Goal: Task Accomplishment & Management: Use online tool/utility

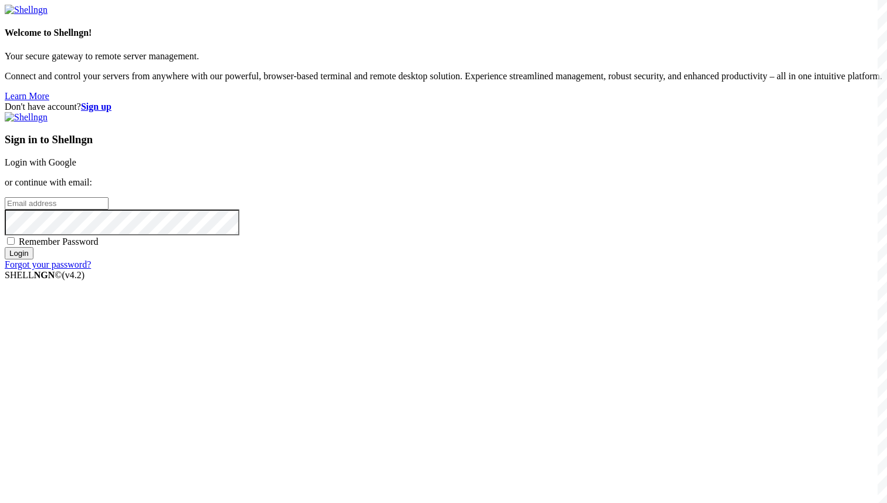
click at [109, 209] on input "email" at bounding box center [57, 203] width 104 height 12
paste input "[EMAIL_ADDRESS][DOMAIN_NAME]"
type input "[EMAIL_ADDRESS][DOMAIN_NAME]"
click at [99, 246] on span "Remember Password" at bounding box center [59, 241] width 80 height 10
click at [15, 245] on input "Remember Password" at bounding box center [11, 241] width 8 height 8
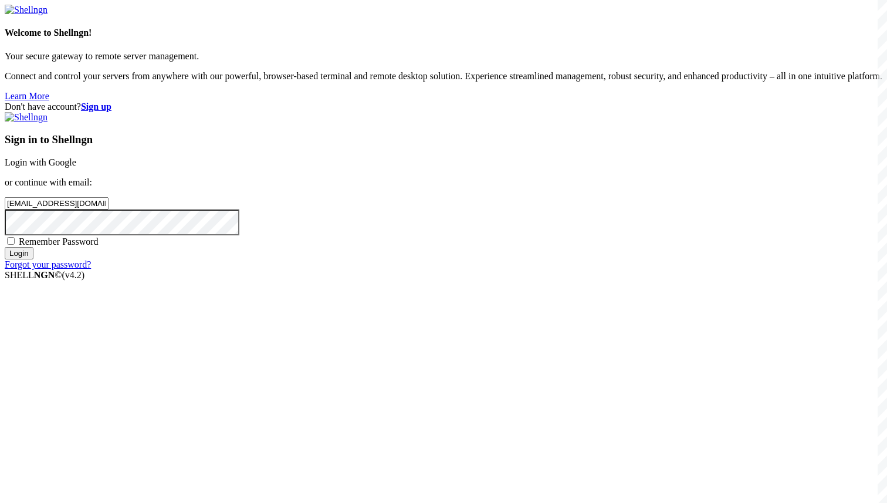
checkbox input "true"
click at [33, 259] on input "Login" at bounding box center [19, 253] width 29 height 12
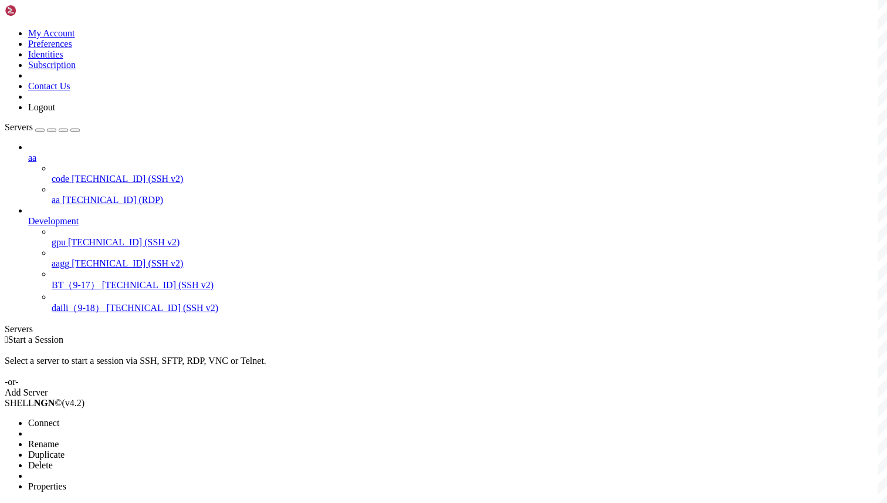
click at [59, 418] on span "Connect" at bounding box center [43, 423] width 31 height 10
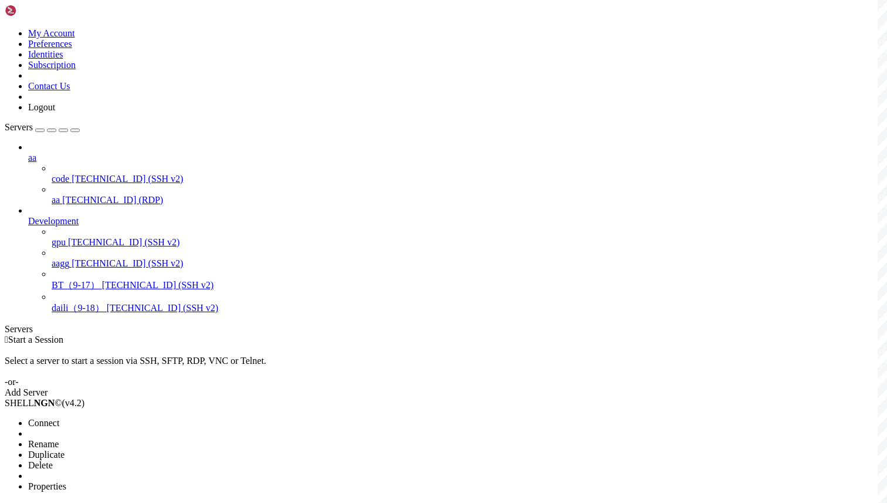
click at [59, 418] on span "Connect" at bounding box center [43, 423] width 31 height 10
